Goal: Browse casually

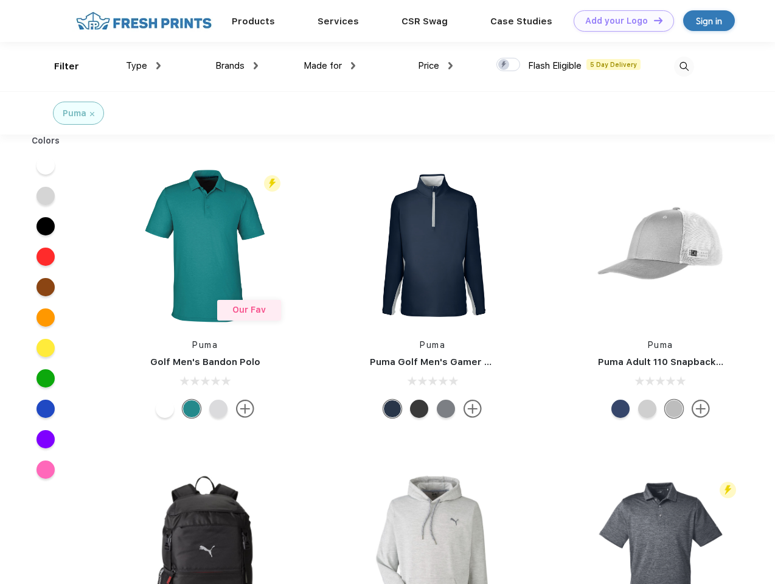
scroll to position [1, 0]
click at [620, 21] on link "Add your Logo Design Tool" at bounding box center [624, 20] width 100 height 21
click at [0, 0] on div "Design Tool" at bounding box center [0, 0] width 0 height 0
click at [653, 20] on link "Add your Logo Design Tool" at bounding box center [624, 20] width 100 height 21
click at [58, 66] on div "Filter" at bounding box center [66, 67] width 25 height 14
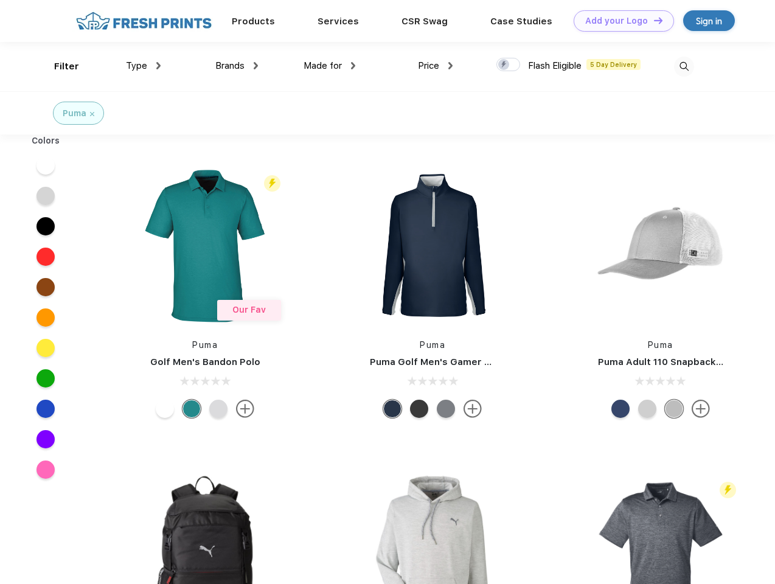
click at [144, 66] on span "Type" at bounding box center [136, 65] width 21 height 11
click at [237, 66] on span "Brands" at bounding box center [229, 65] width 29 height 11
click at [330, 66] on span "Made for" at bounding box center [323, 65] width 38 height 11
click at [436, 66] on span "Price" at bounding box center [428, 65] width 21 height 11
click at [509, 65] on div at bounding box center [509, 64] width 24 height 13
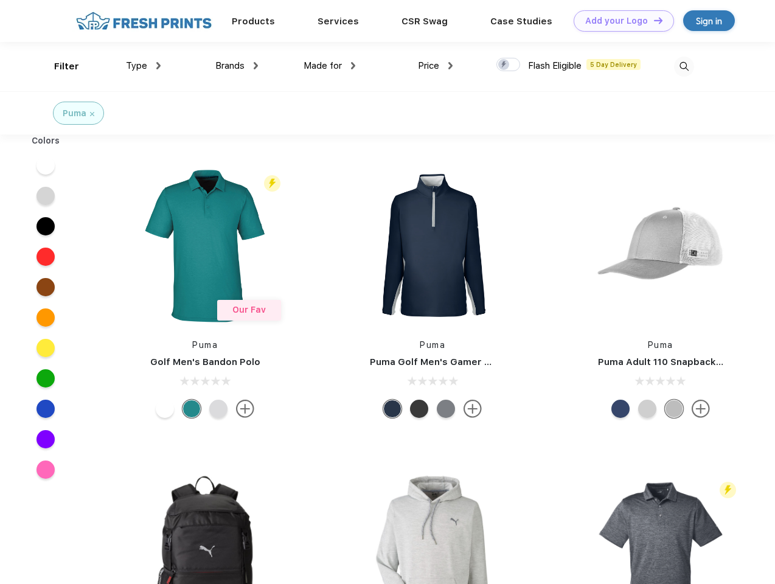
click at [505, 65] on input "checkbox" at bounding box center [501, 61] width 8 height 8
click at [684, 66] on img at bounding box center [684, 67] width 20 height 20
